Goal: Complete application form

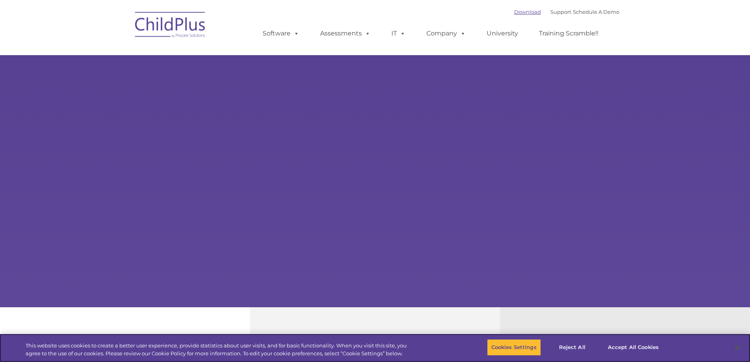
select select "MEDIUM"
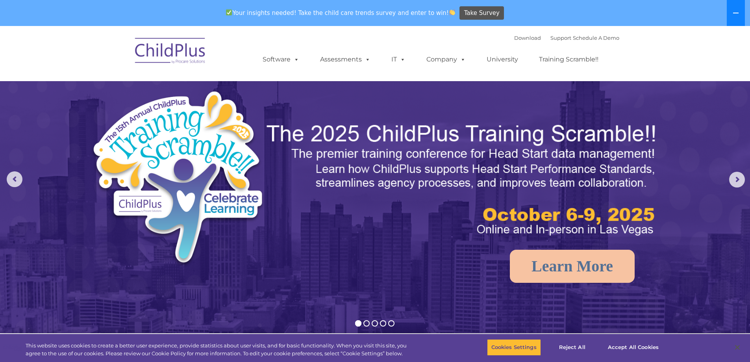
click at [735, 15] on icon at bounding box center [736, 13] width 6 height 6
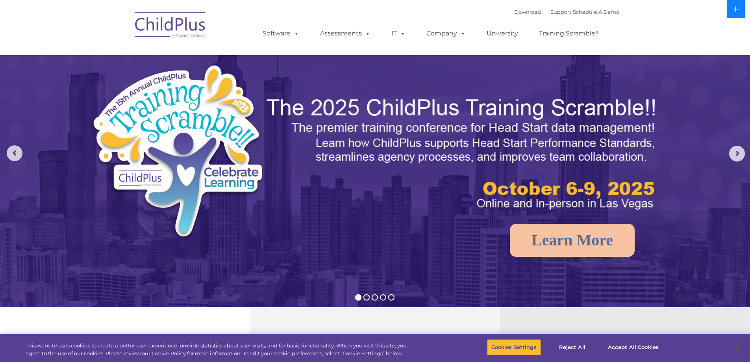
click at [735, 15] on button at bounding box center [736, 9] width 18 height 18
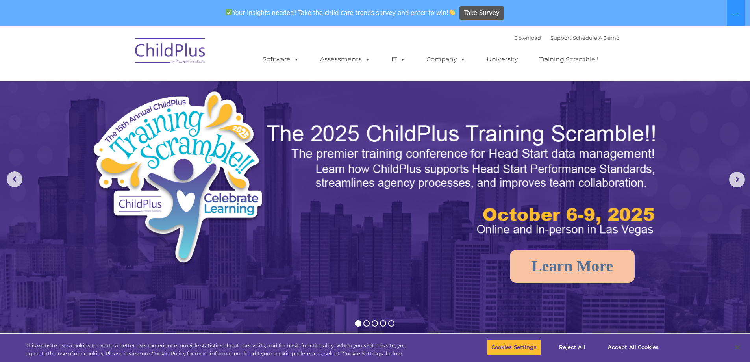
click at [184, 54] on img at bounding box center [170, 51] width 79 height 39
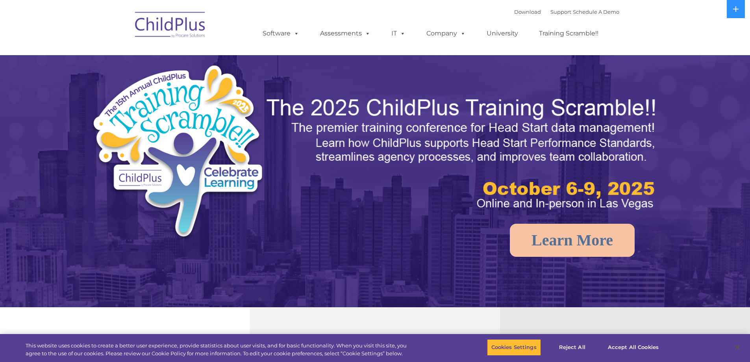
select select "MEDIUM"
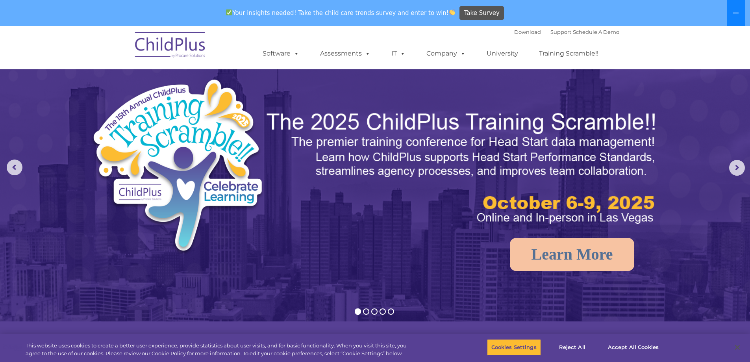
click at [737, 15] on icon at bounding box center [736, 13] width 6 height 6
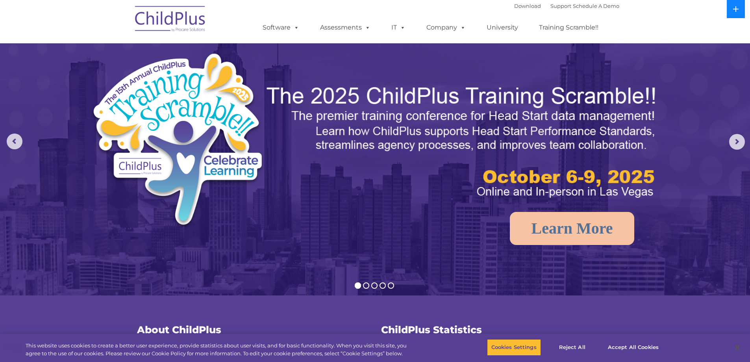
click at [736, 13] on button at bounding box center [736, 9] width 18 height 18
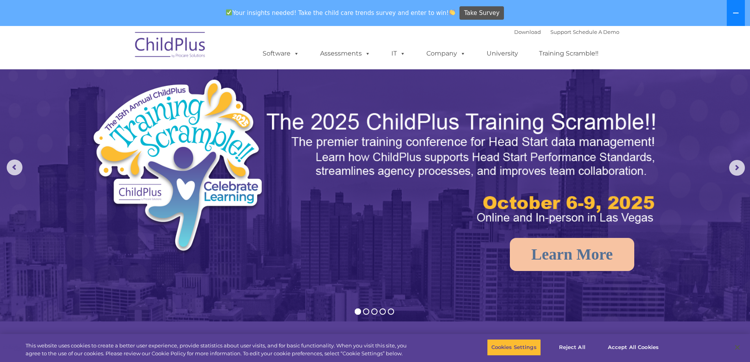
click at [736, 13] on icon at bounding box center [736, 13] width 6 height 1
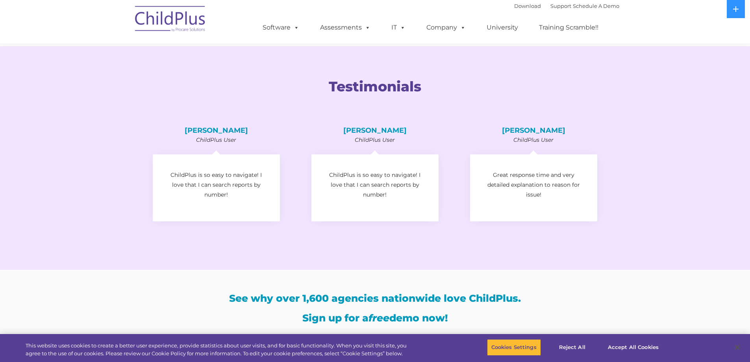
scroll to position [1560, 0]
